Goal: Check status

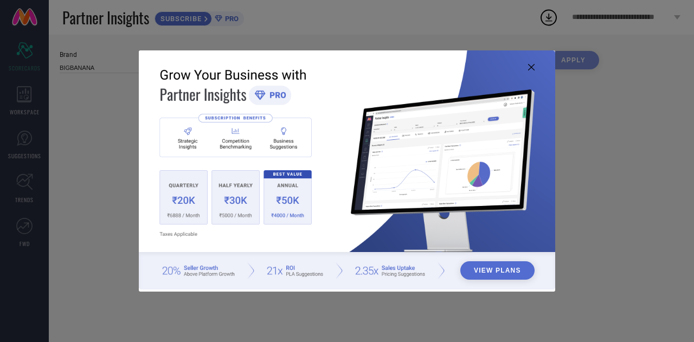
type input "All"
click at [400, 30] on div "View Plans" at bounding box center [347, 171] width 694 height 342
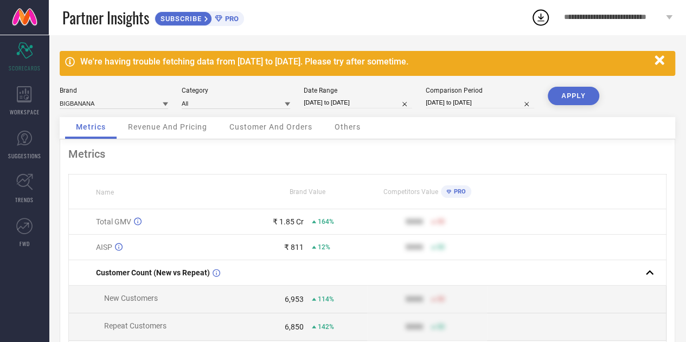
click at [180, 111] on div "Brand BIGBANANA Category All Date Range [DATE] to [DATE] Comparison Period [DAT…" at bounding box center [368, 102] width 616 height 30
click at [179, 118] on div "Revenue And Pricing" at bounding box center [167, 128] width 101 height 22
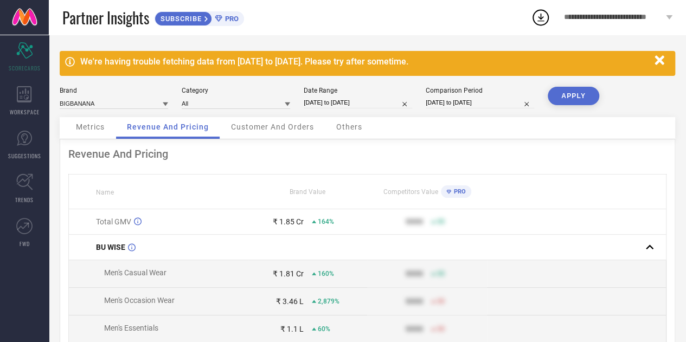
click at [458, 155] on div "Revenue And Pricing" at bounding box center [367, 154] width 598 height 13
click at [291, 131] on span "Customer And Orders" at bounding box center [272, 127] width 83 height 9
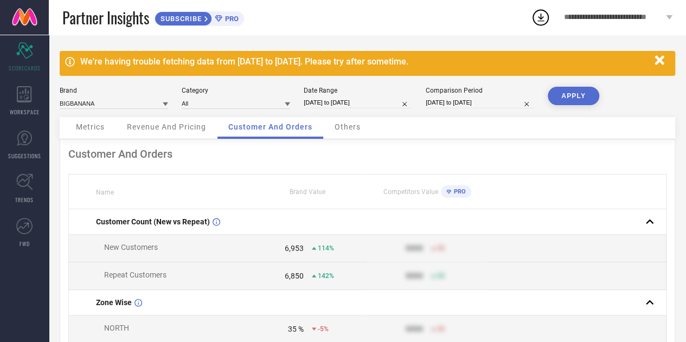
click at [348, 126] on span "Others" at bounding box center [348, 127] width 26 height 9
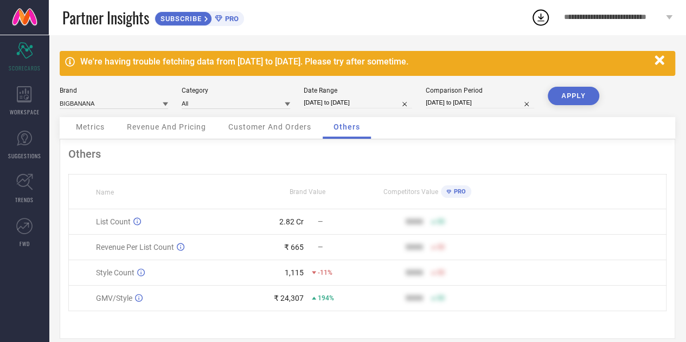
click at [370, 162] on div "Others Name Brand Value Competitors Value PRO List Count 2.82 Cr — 9999 50 Reve…" at bounding box center [368, 239] width 616 height 200
click at [340, 161] on div "Others" at bounding box center [367, 154] width 598 height 13
click at [297, 129] on span "Customer And Orders" at bounding box center [269, 127] width 83 height 9
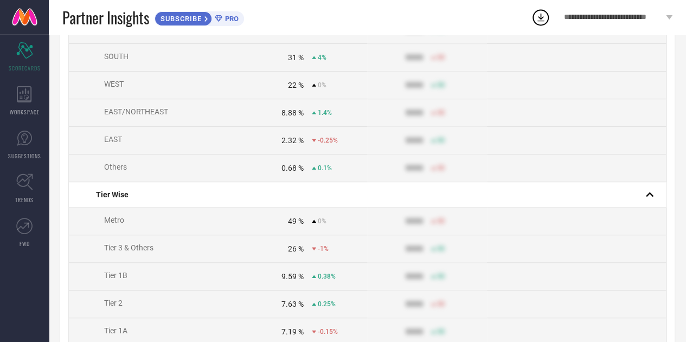
scroll to position [588, 0]
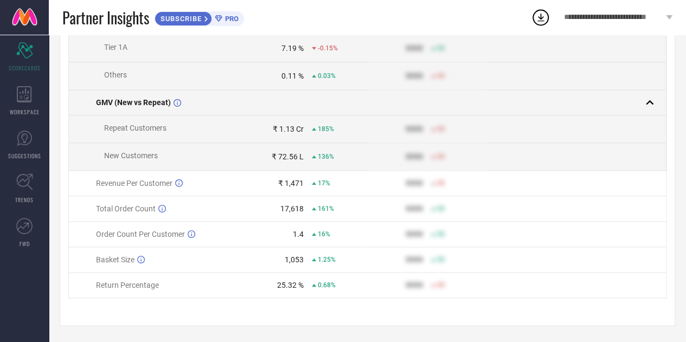
click at [649, 106] on rect at bounding box center [649, 102] width 15 height 15
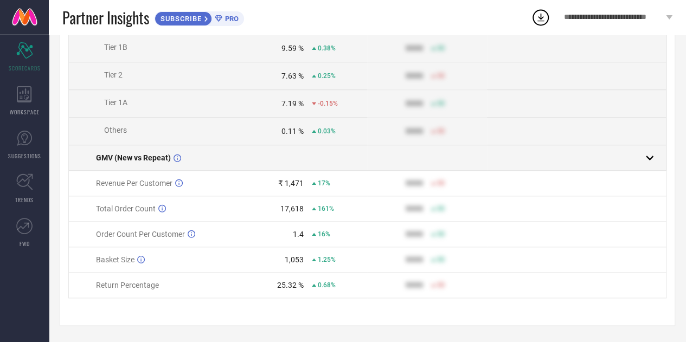
click at [657, 160] on rect at bounding box center [649, 157] width 15 height 15
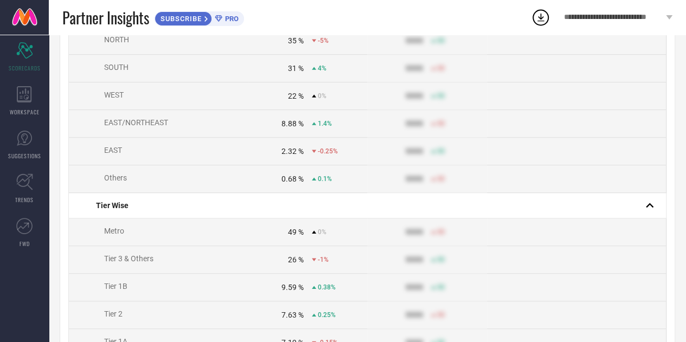
scroll to position [0, 0]
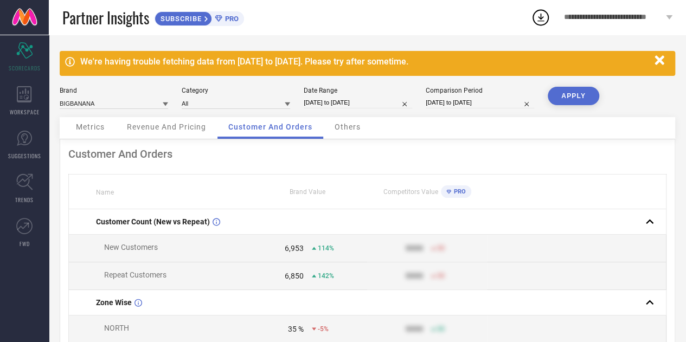
click at [650, 88] on div "Brand BIGBANANA Category All Date Range [DATE] to [DATE] Comparison Period [DAT…" at bounding box center [368, 102] width 616 height 30
click at [354, 133] on div "Others" at bounding box center [348, 128] width 48 height 22
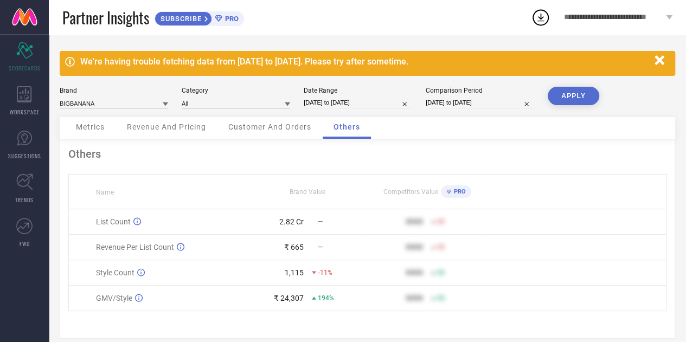
click at [196, 178] on th "Name" at bounding box center [159, 192] width 180 height 35
click at [78, 125] on span "Metrics" at bounding box center [90, 127] width 29 height 9
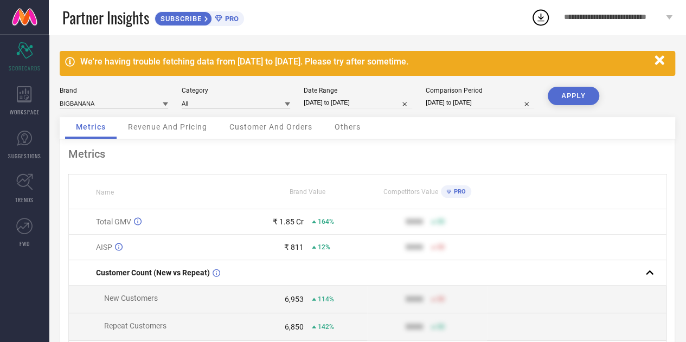
click at [179, 164] on div "Metrics Name Brand Value Competitors Value PRO Total GMV ₹ 1.85 Cr 164% 9999 50…" at bounding box center [368, 304] width 616 height 331
click at [344, 97] on div "Date Range [DATE] to [DATE]" at bounding box center [358, 98] width 108 height 22
select select "11"
select select "2024"
select select "2025"
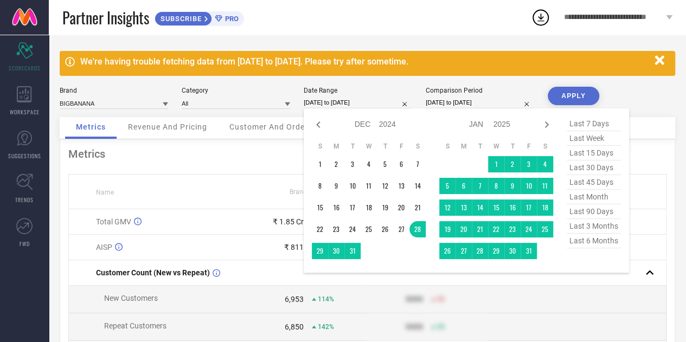
click at [350, 104] on input "[DATE] to [DATE]" at bounding box center [358, 102] width 108 height 11
click at [607, 208] on span "last 90 days" at bounding box center [594, 211] width 54 height 15
type input "[DATE] to [DATE]"
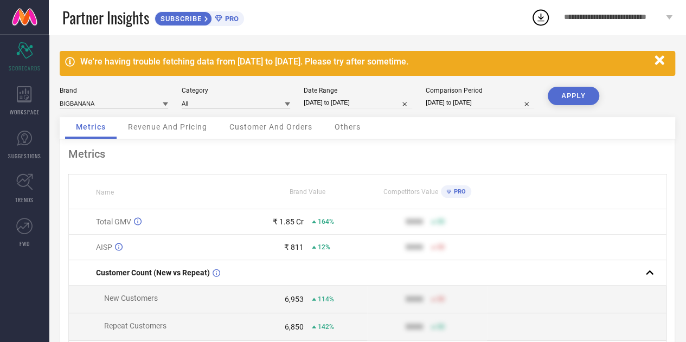
click at [491, 95] on div "Comparison Period [DATE] to [DATE]" at bounding box center [480, 98] width 108 height 22
select select "1"
select select "2024"
select select "2"
select select "2024"
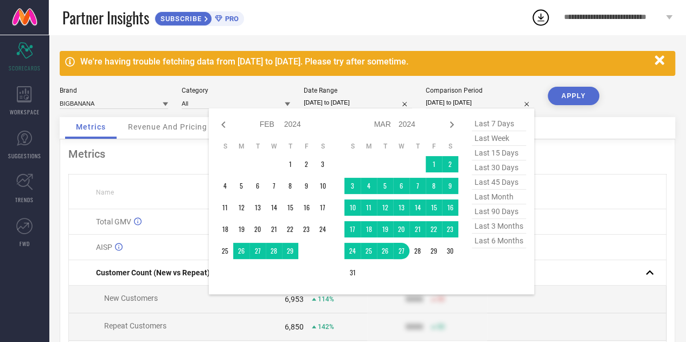
click at [491, 100] on input "[DATE] to [DATE]" at bounding box center [480, 102] width 108 height 11
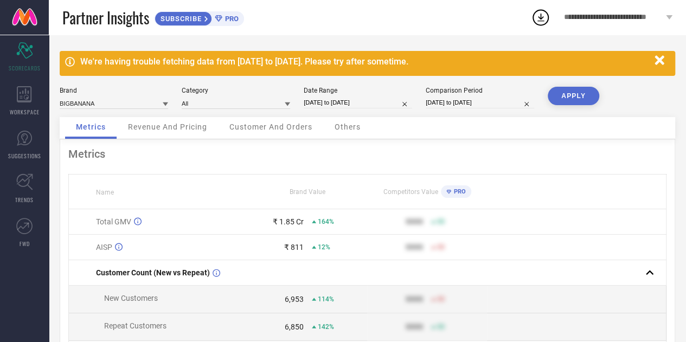
click at [575, 96] on button "APPLY" at bounding box center [574, 96] width 52 height 18
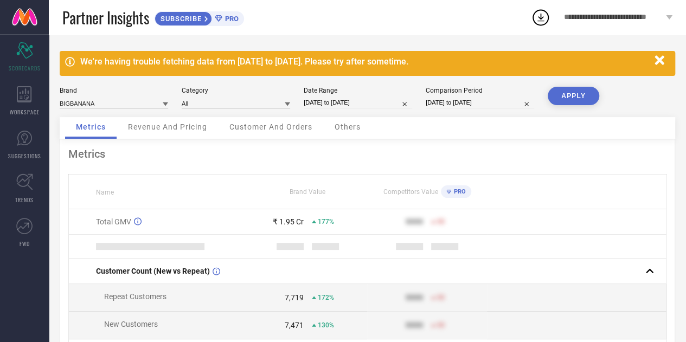
click at [625, 95] on div "Brand BIGBANANA Category All Date Range [DATE] to [DATE] Comparison Period [DAT…" at bounding box center [368, 102] width 616 height 30
click at [155, 135] on div "Revenue And Pricing" at bounding box center [167, 128] width 101 height 22
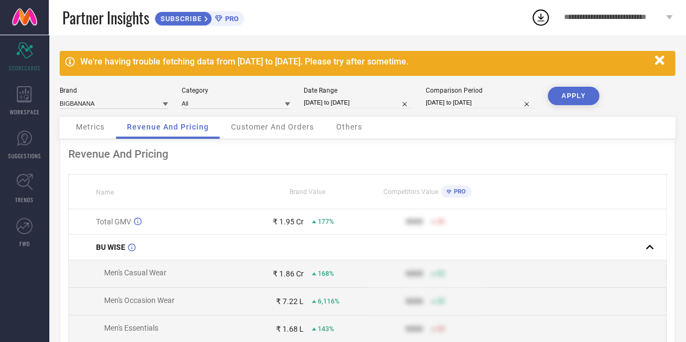
click at [274, 125] on span "Customer And Orders" at bounding box center [272, 127] width 83 height 9
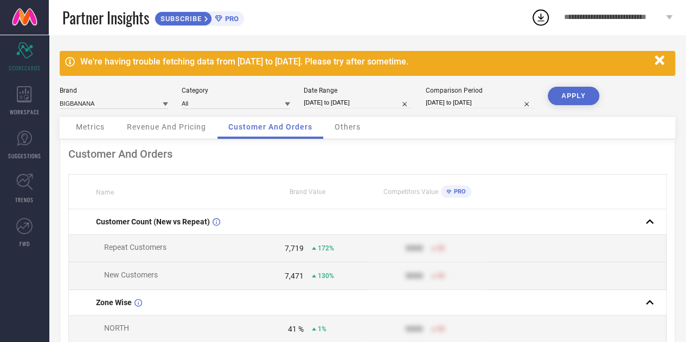
click at [403, 135] on div "Metrics Revenue And Pricing Customer And Orders Others" at bounding box center [368, 128] width 616 height 22
click at [343, 134] on div "Others" at bounding box center [348, 128] width 48 height 22
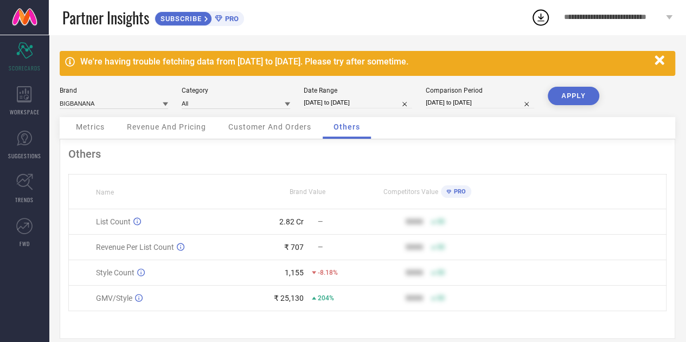
click at [392, 156] on div "Others" at bounding box center [367, 154] width 598 height 13
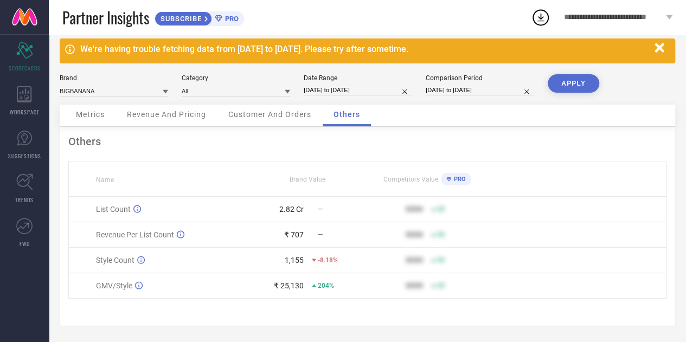
scroll to position [14, 0]
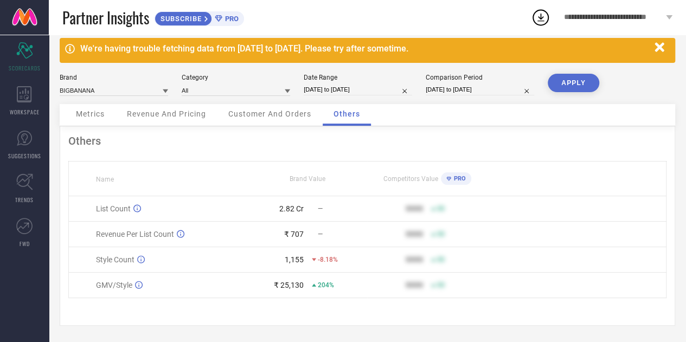
click at [181, 252] on td "Style Count" at bounding box center [159, 259] width 180 height 25
